Goal: Transaction & Acquisition: Purchase product/service

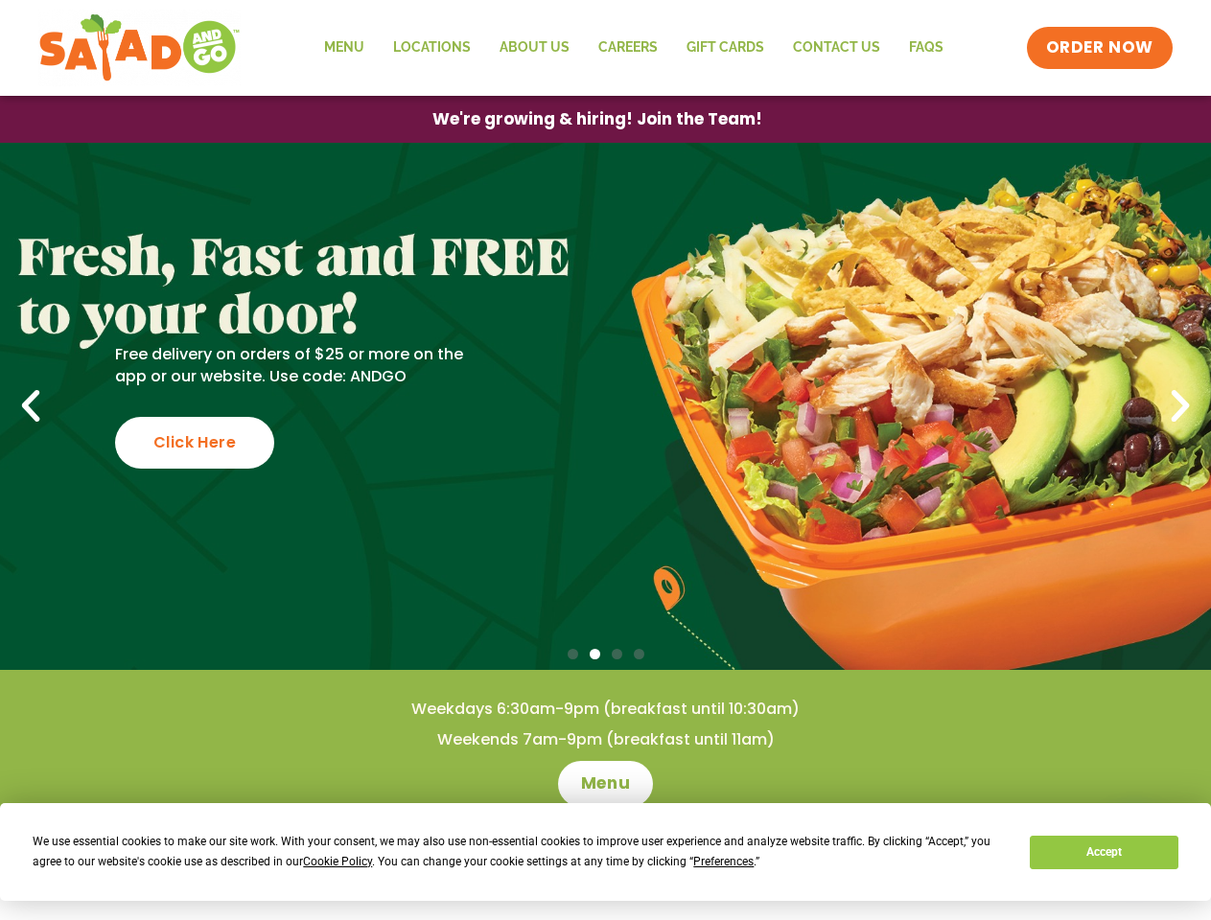
click at [340, 862] on span "Cookie Policy" at bounding box center [337, 861] width 69 height 13
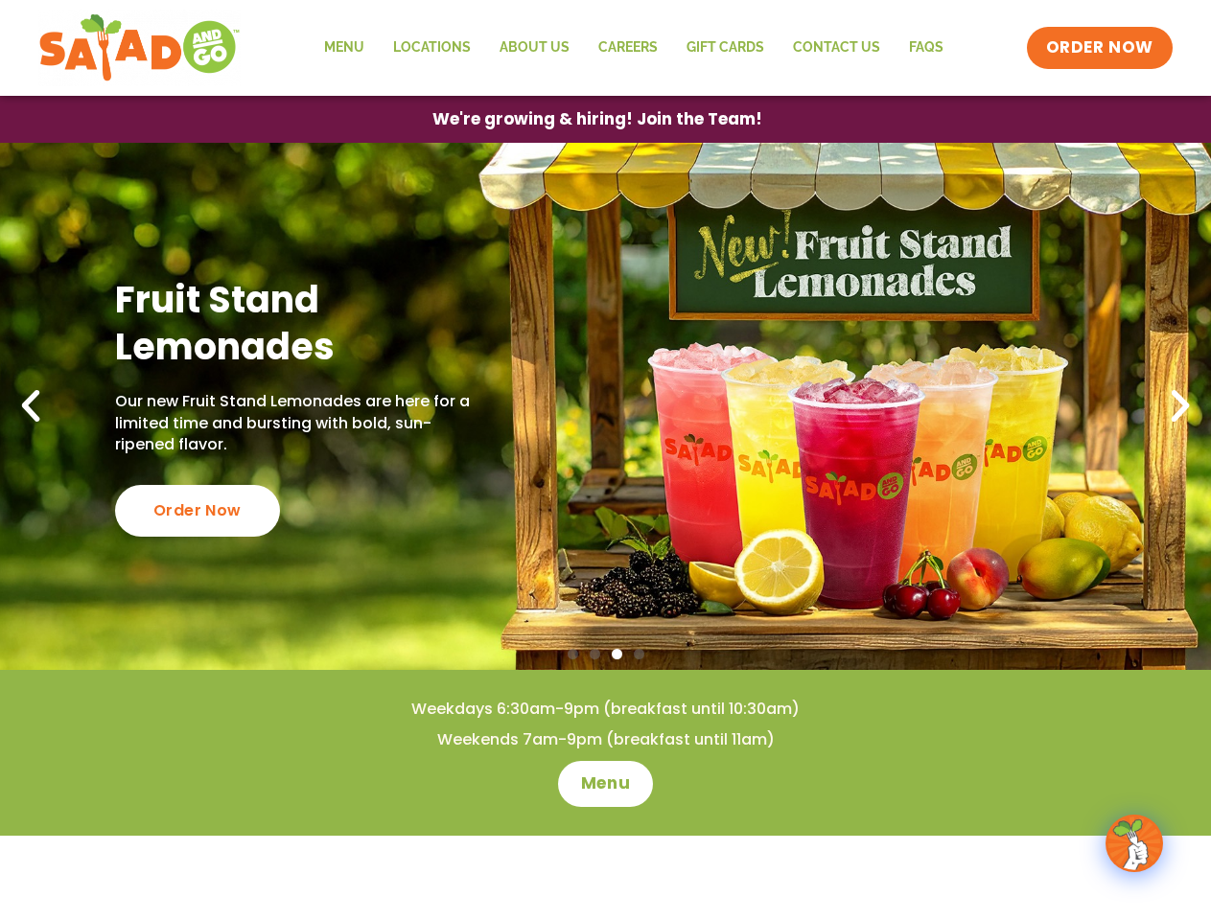
click at [1101, 48] on span "ORDER NOW" at bounding box center [1099, 47] width 119 height 25
click at [596, 119] on span "We're growing & hiring! Join the Team!" at bounding box center [597, 119] width 297 height 14
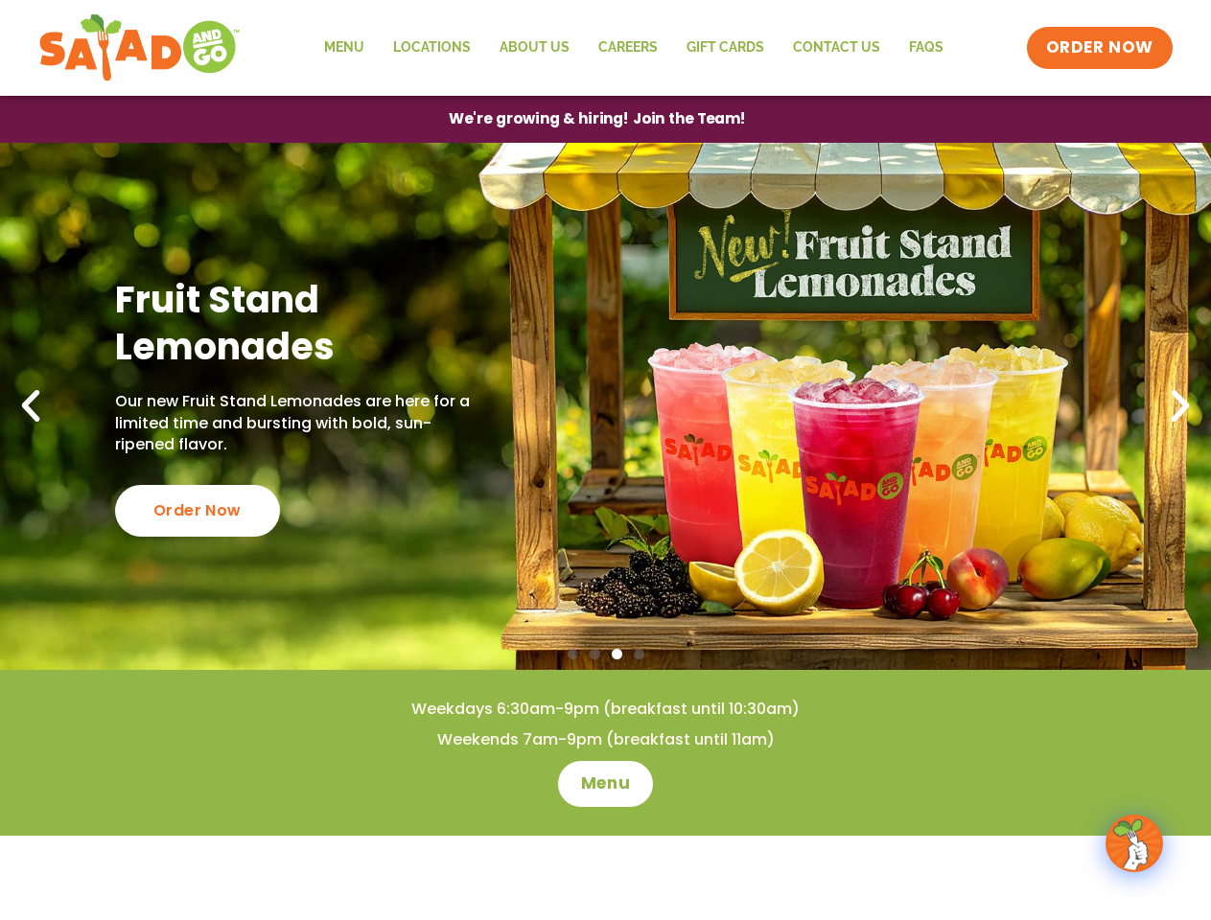
click at [195, 443] on p "Our new Fruit Stand Lemonades are here for a limited time and bursting with bol…" at bounding box center [295, 423] width 361 height 64
click at [605, 655] on div at bounding box center [605, 655] width 1211 height 20
click at [572, 654] on span "Go to slide 1" at bounding box center [573, 654] width 11 height 11
